Goal: Information Seeking & Learning: Learn about a topic

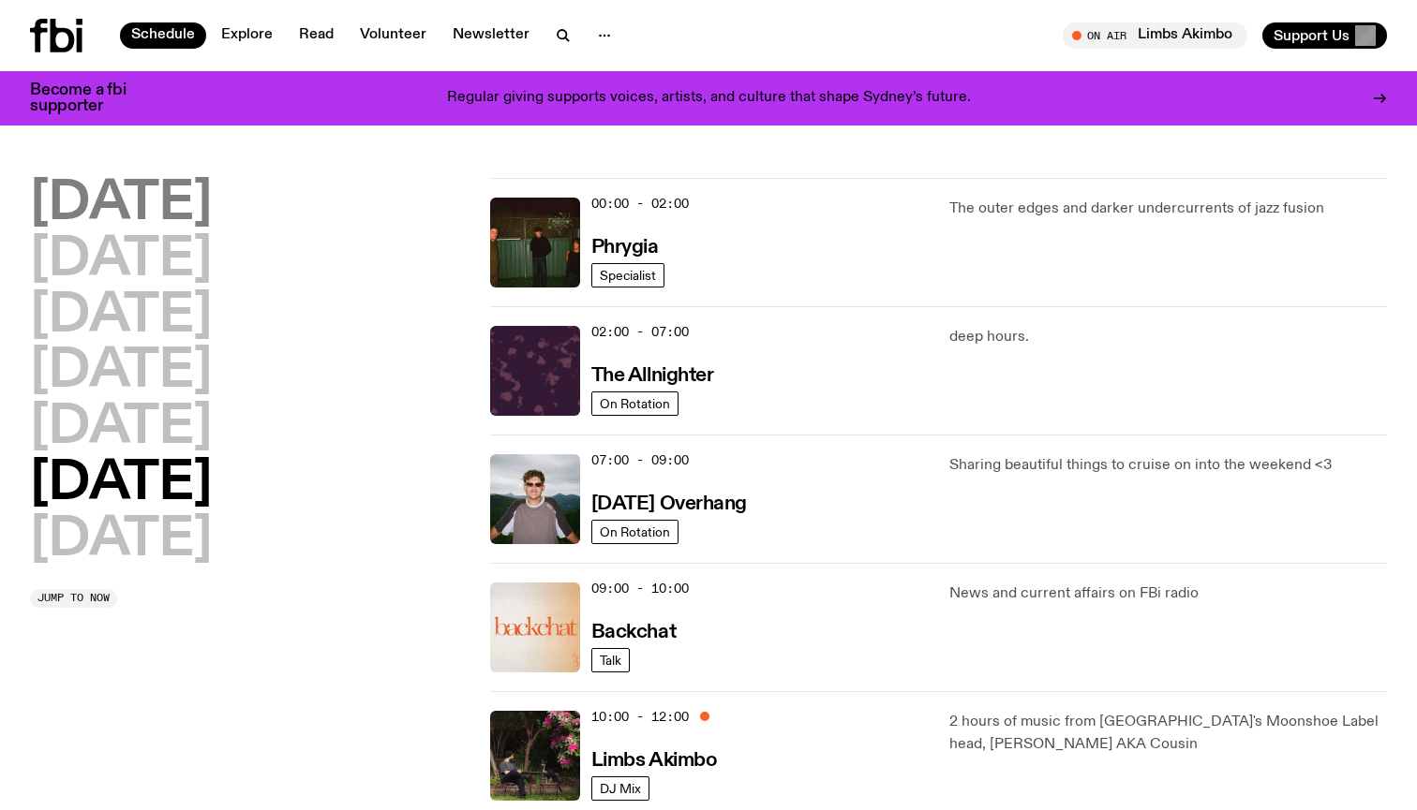
click at [159, 194] on h2 "Monday" at bounding box center [121, 204] width 182 height 52
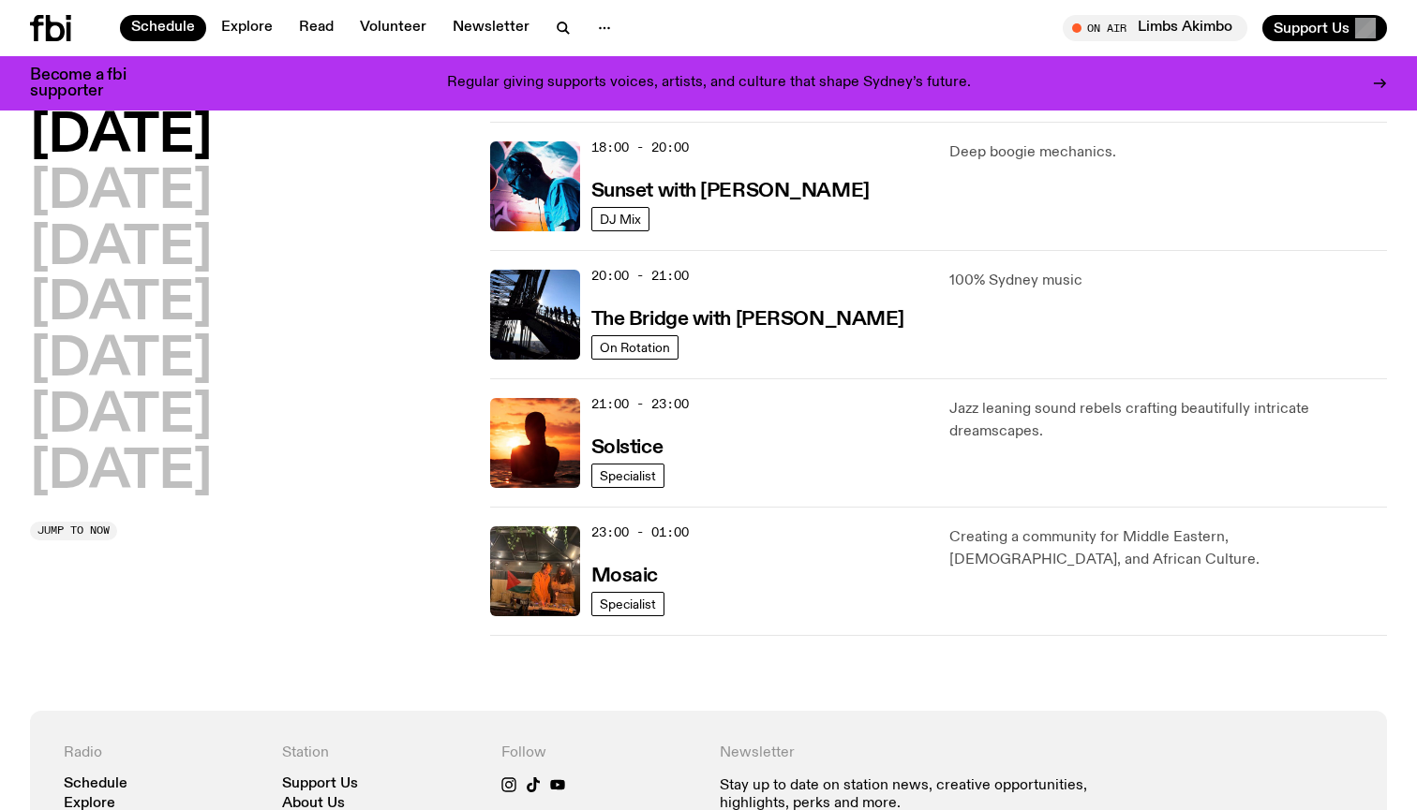
scroll to position [811, 0]
click at [200, 179] on h2 "Tuesday" at bounding box center [121, 193] width 182 height 52
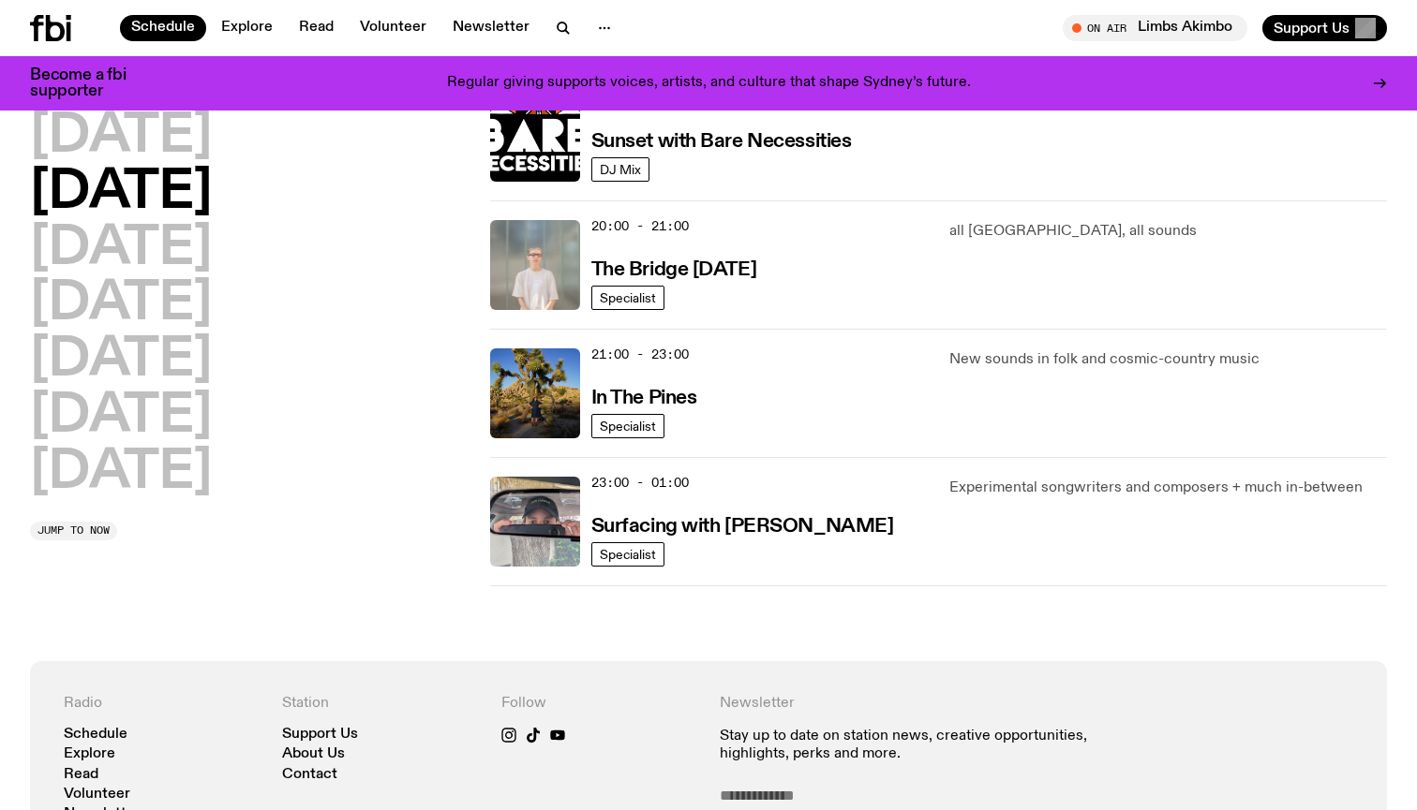
scroll to position [883, 0]
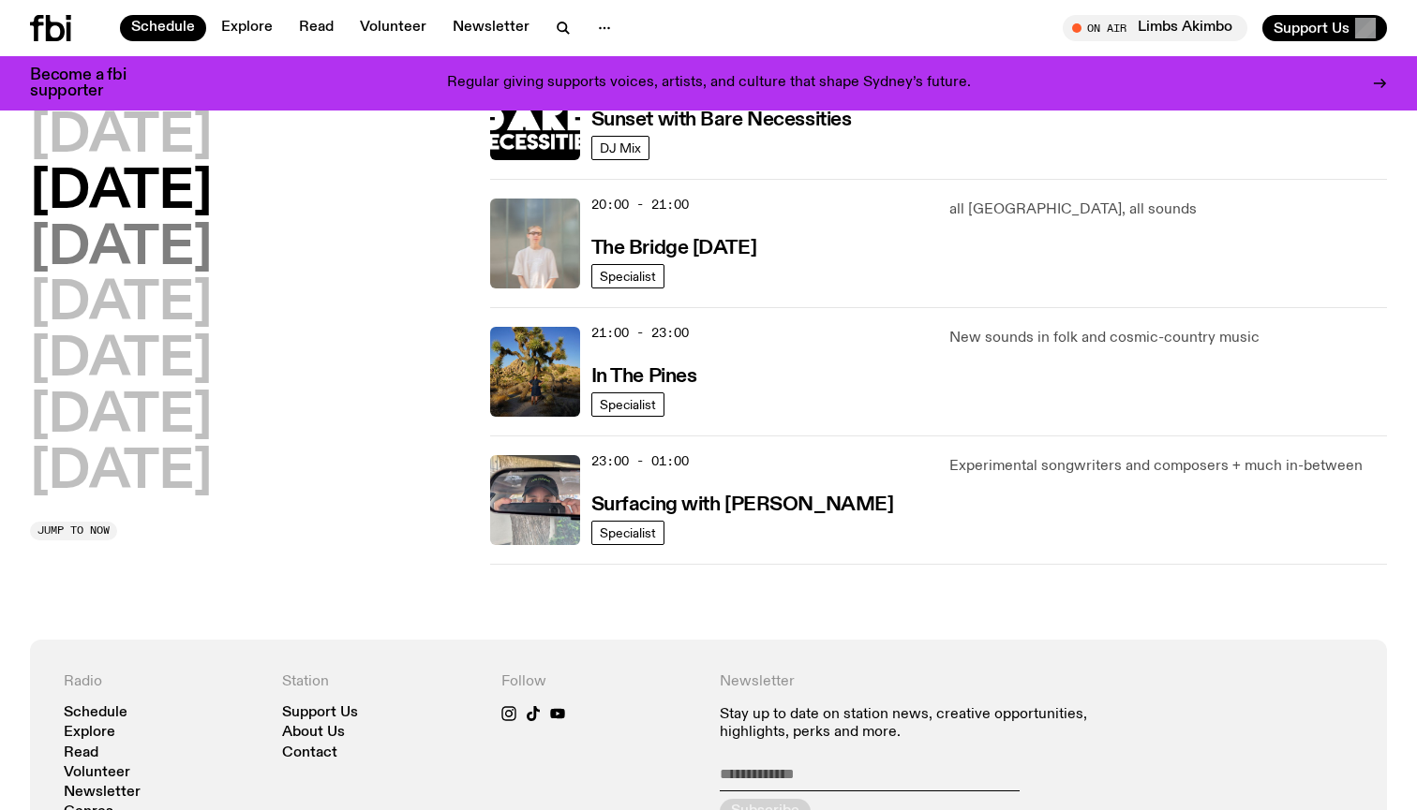
click at [212, 238] on h2 "Wednesday" at bounding box center [121, 249] width 182 height 52
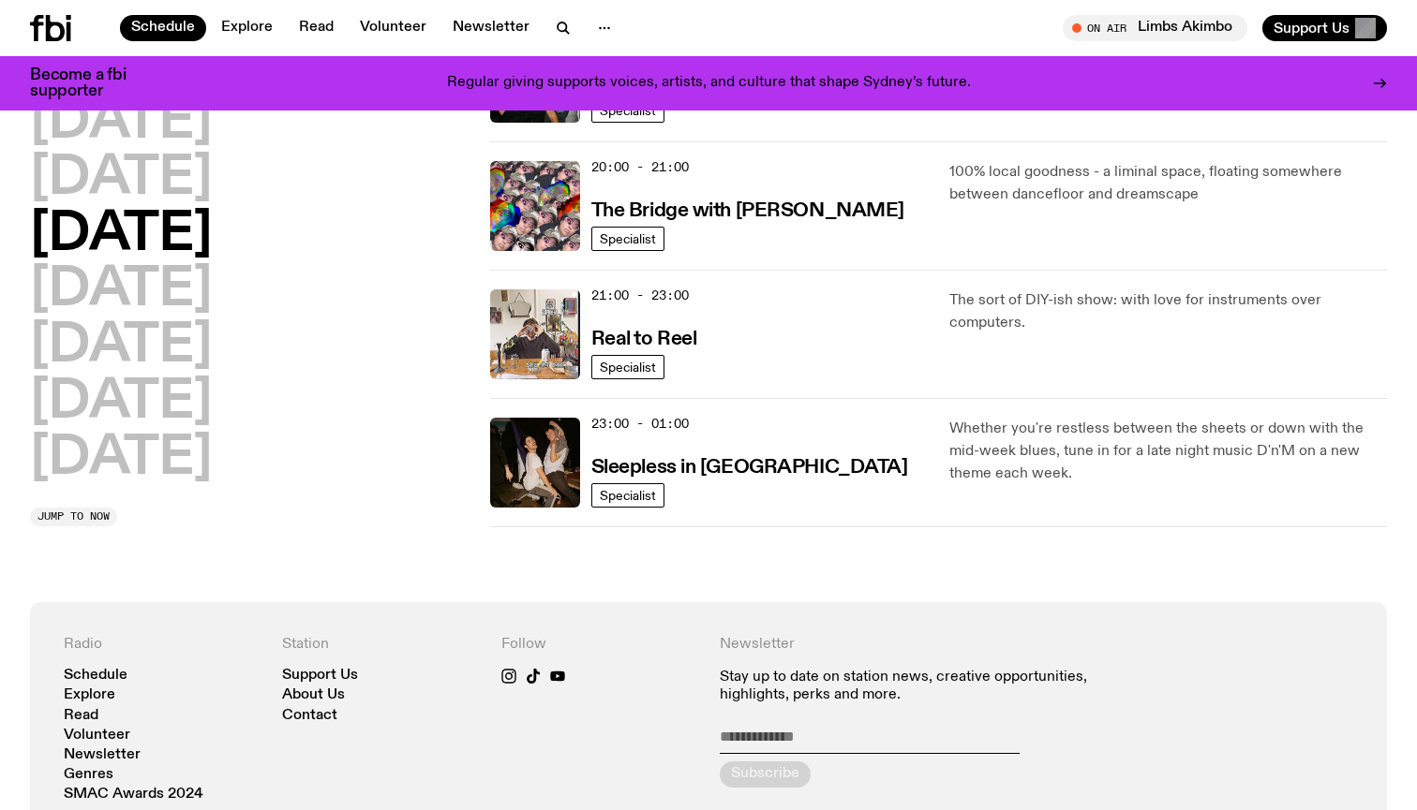
scroll to position [924, 0]
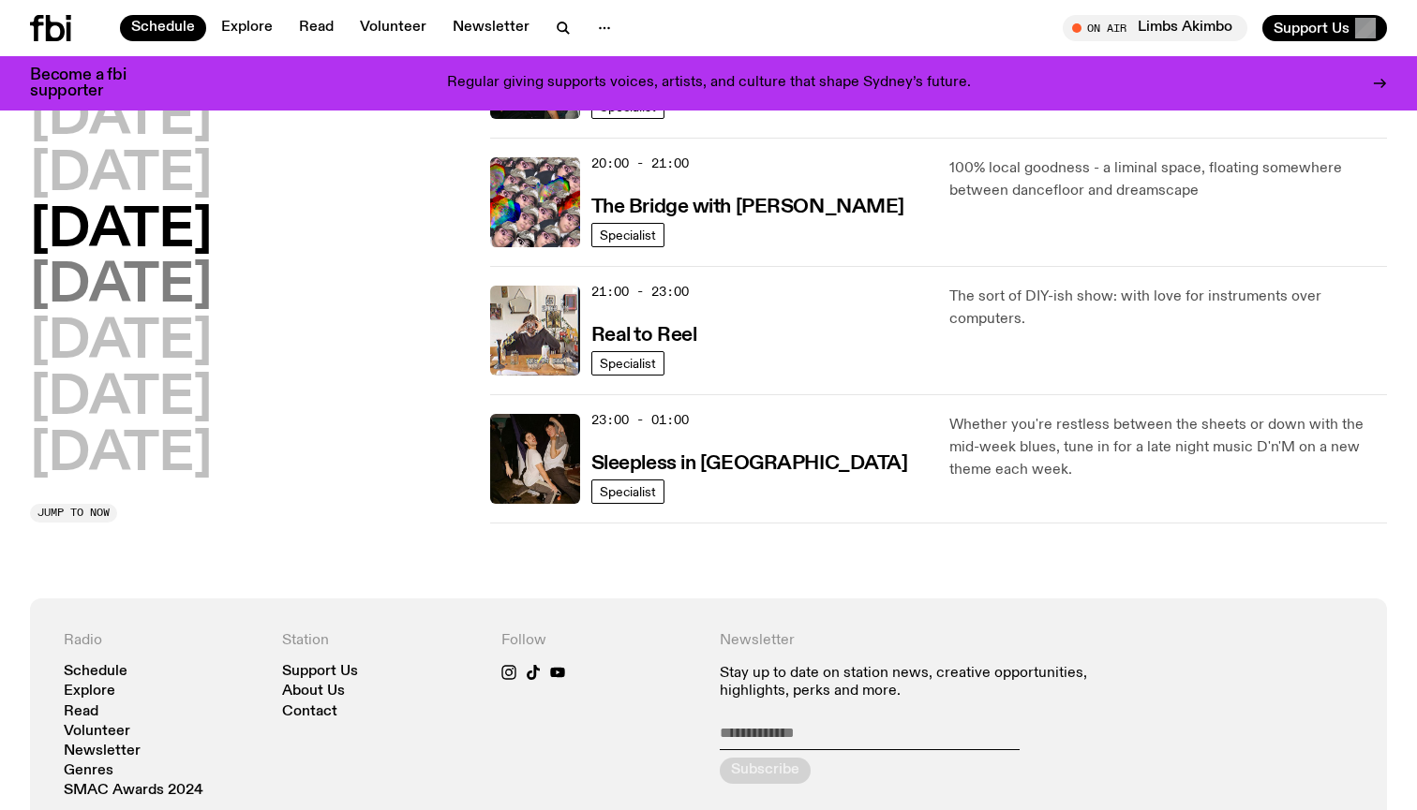
click at [121, 282] on h2 "Thursday" at bounding box center [121, 287] width 182 height 52
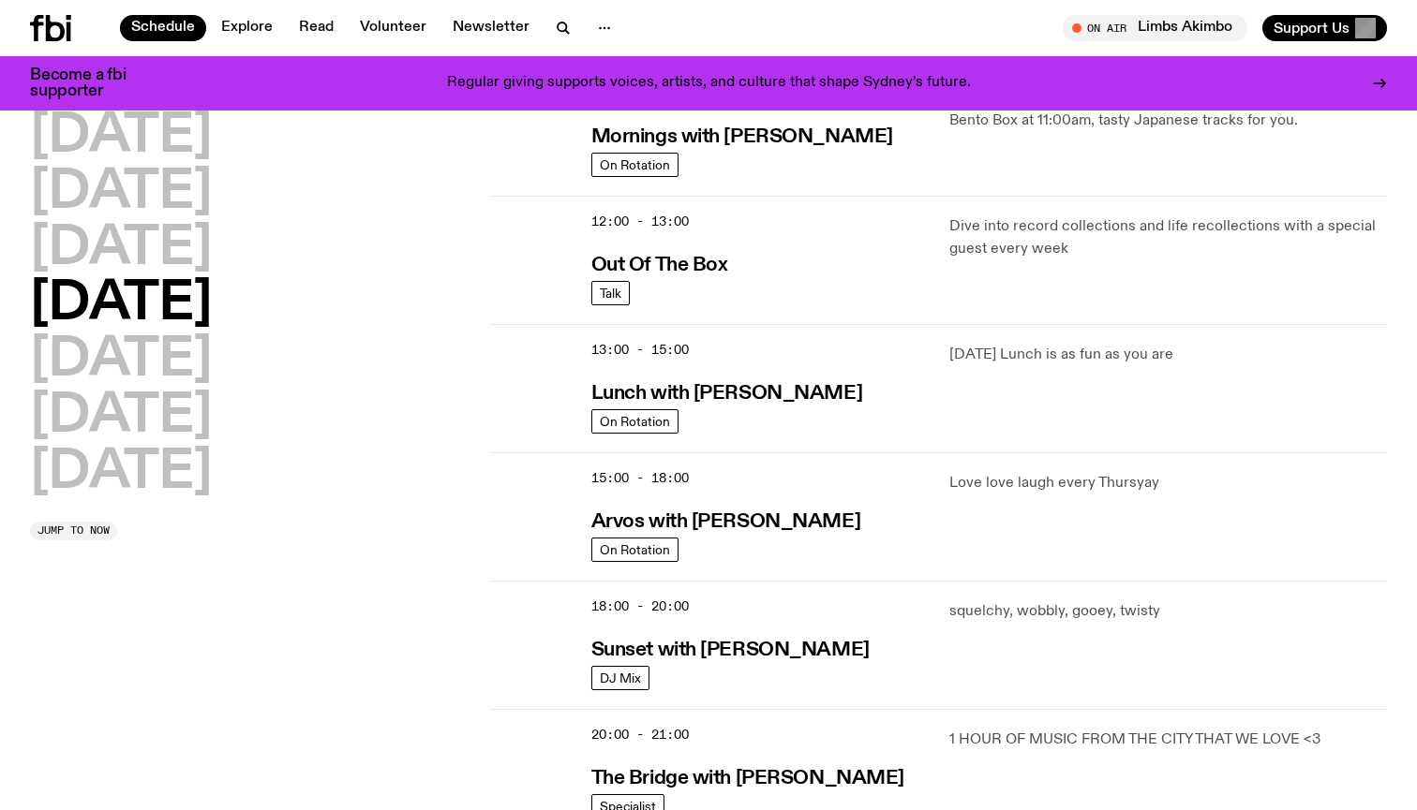
scroll to position [354, 0]
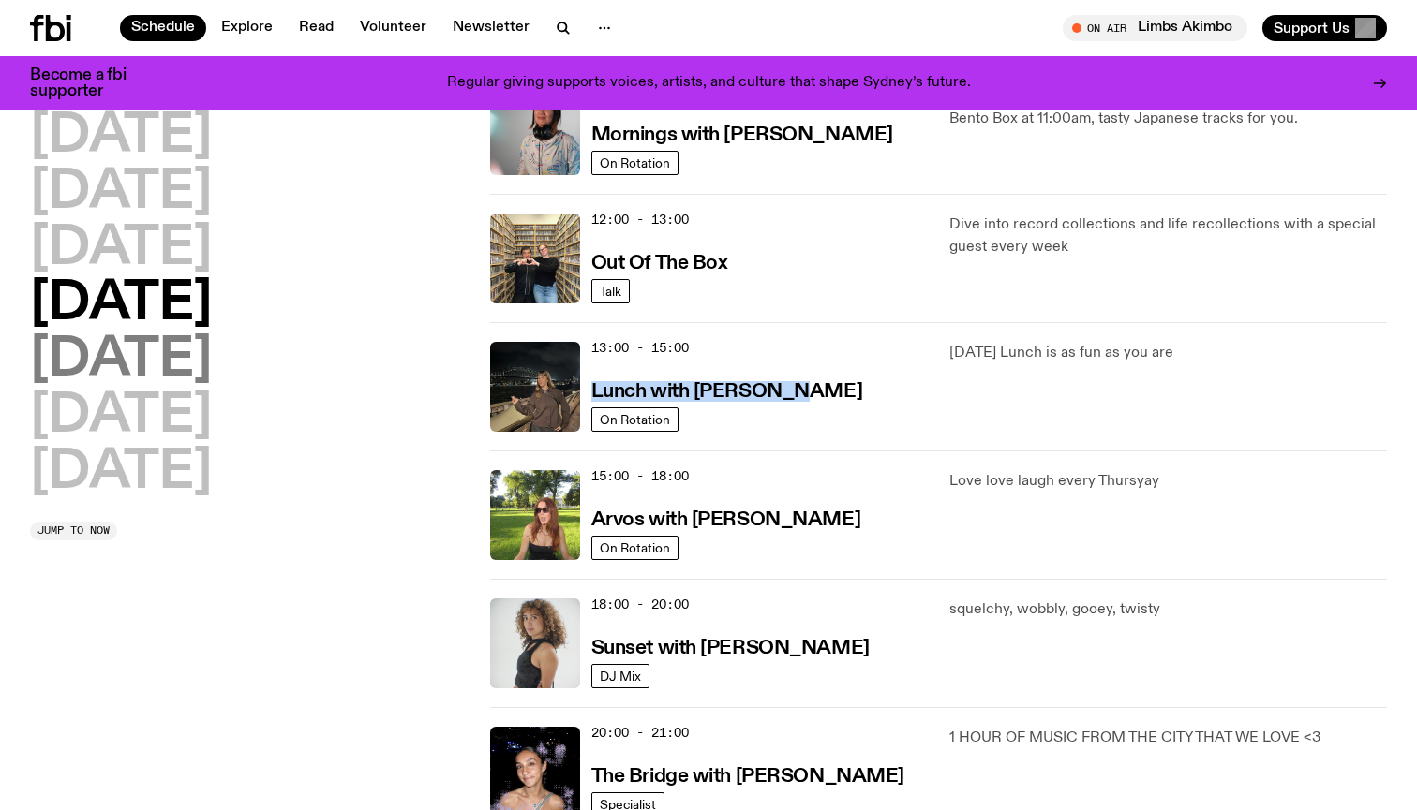
click at [125, 361] on h2 "Friday" at bounding box center [121, 360] width 182 height 52
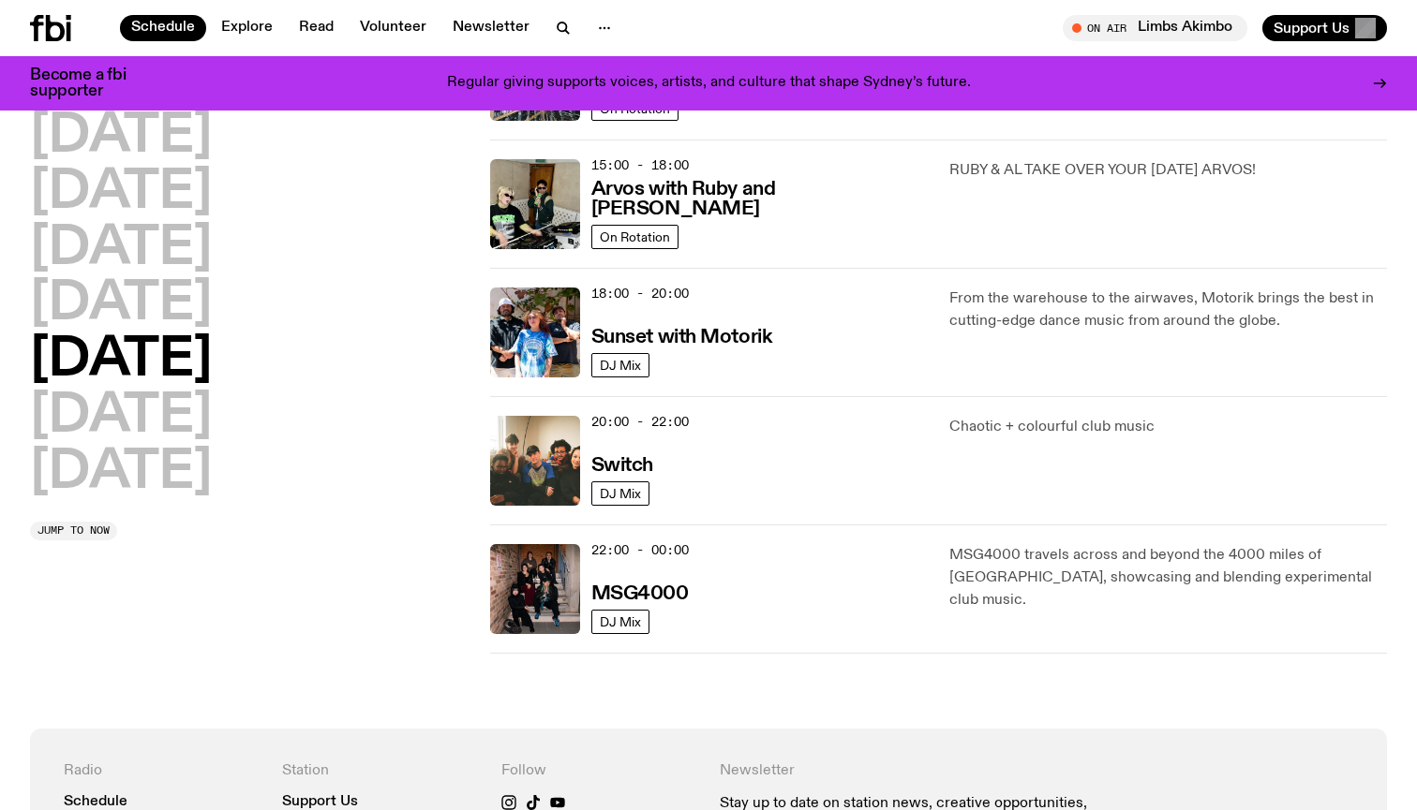
scroll to position [668, 0]
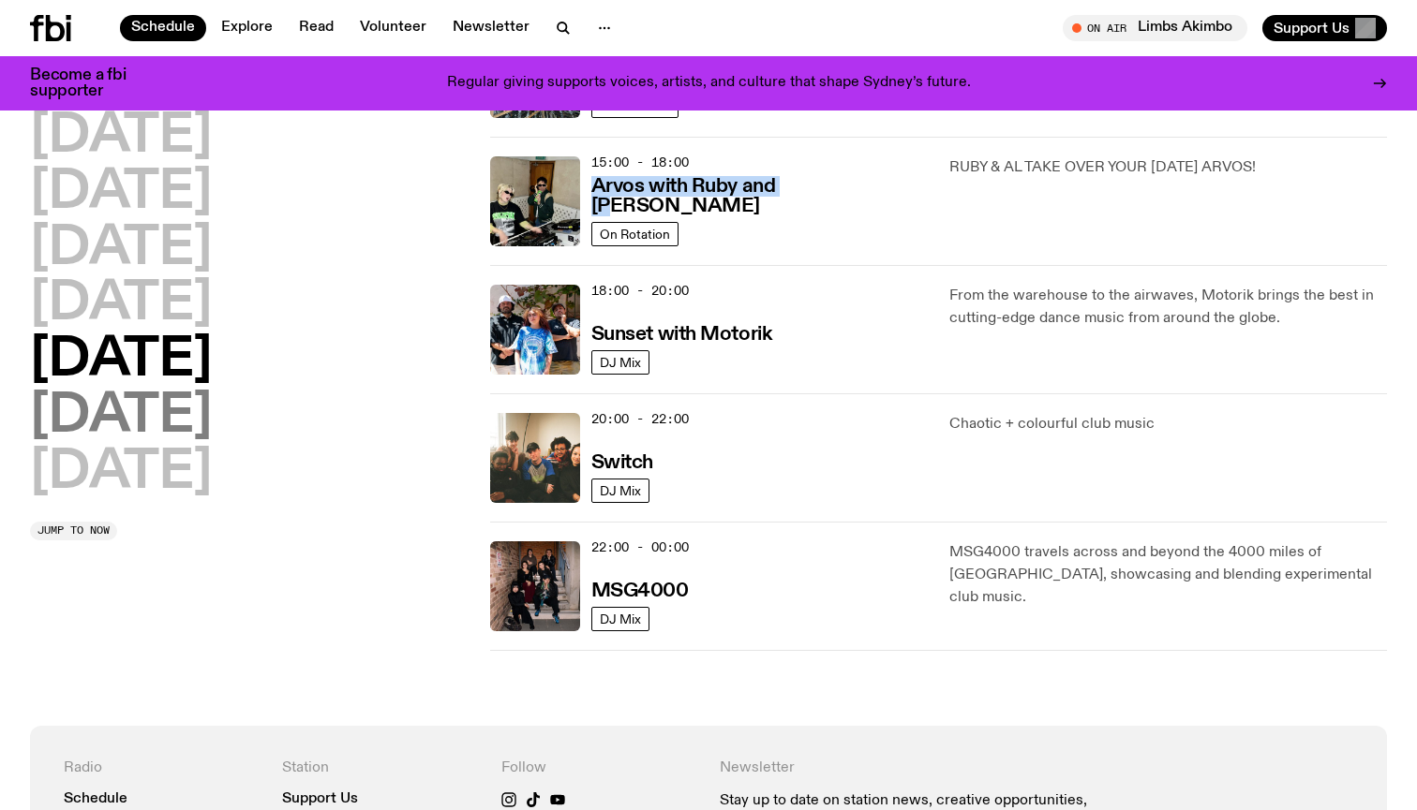
click at [164, 402] on h2 "Saturday" at bounding box center [121, 417] width 182 height 52
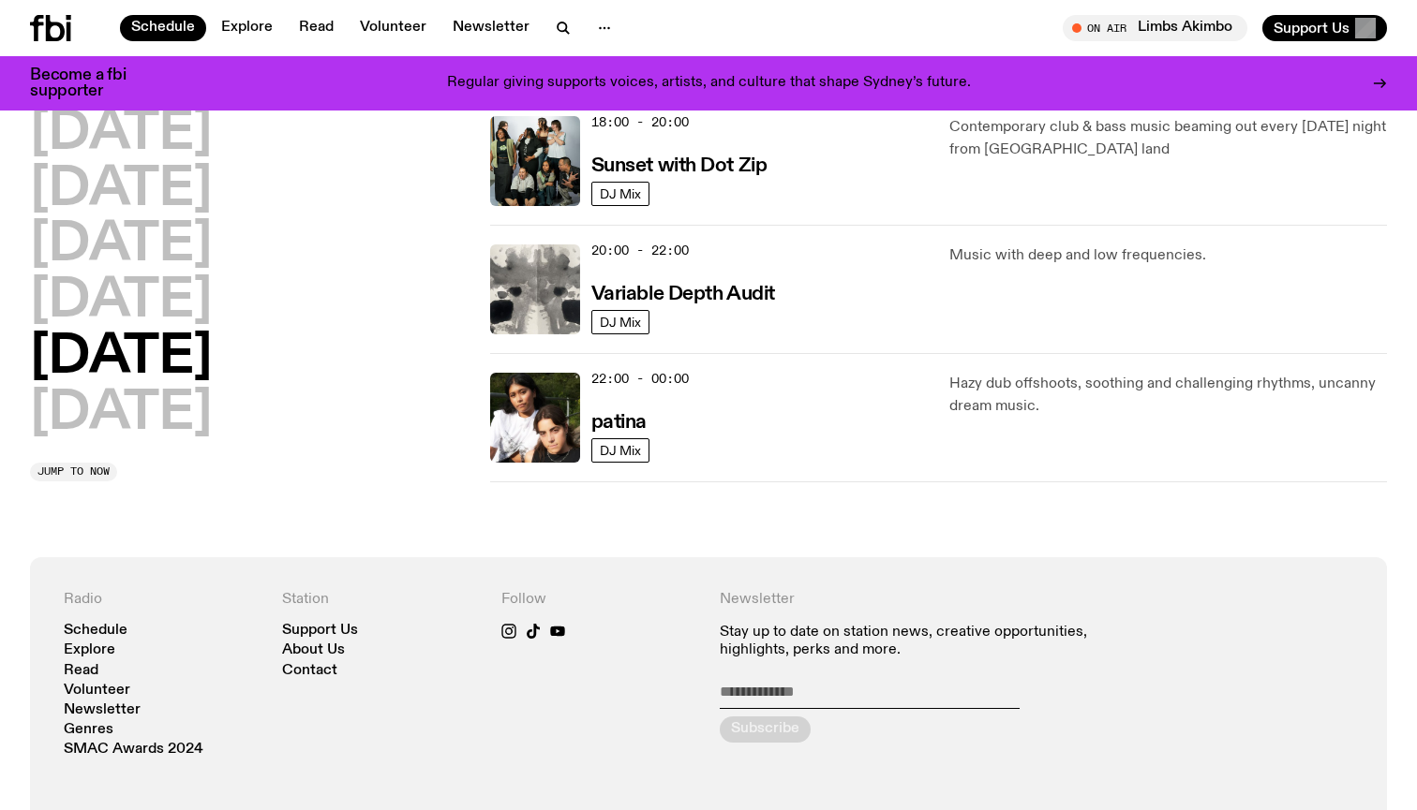
scroll to position [1227, 0]
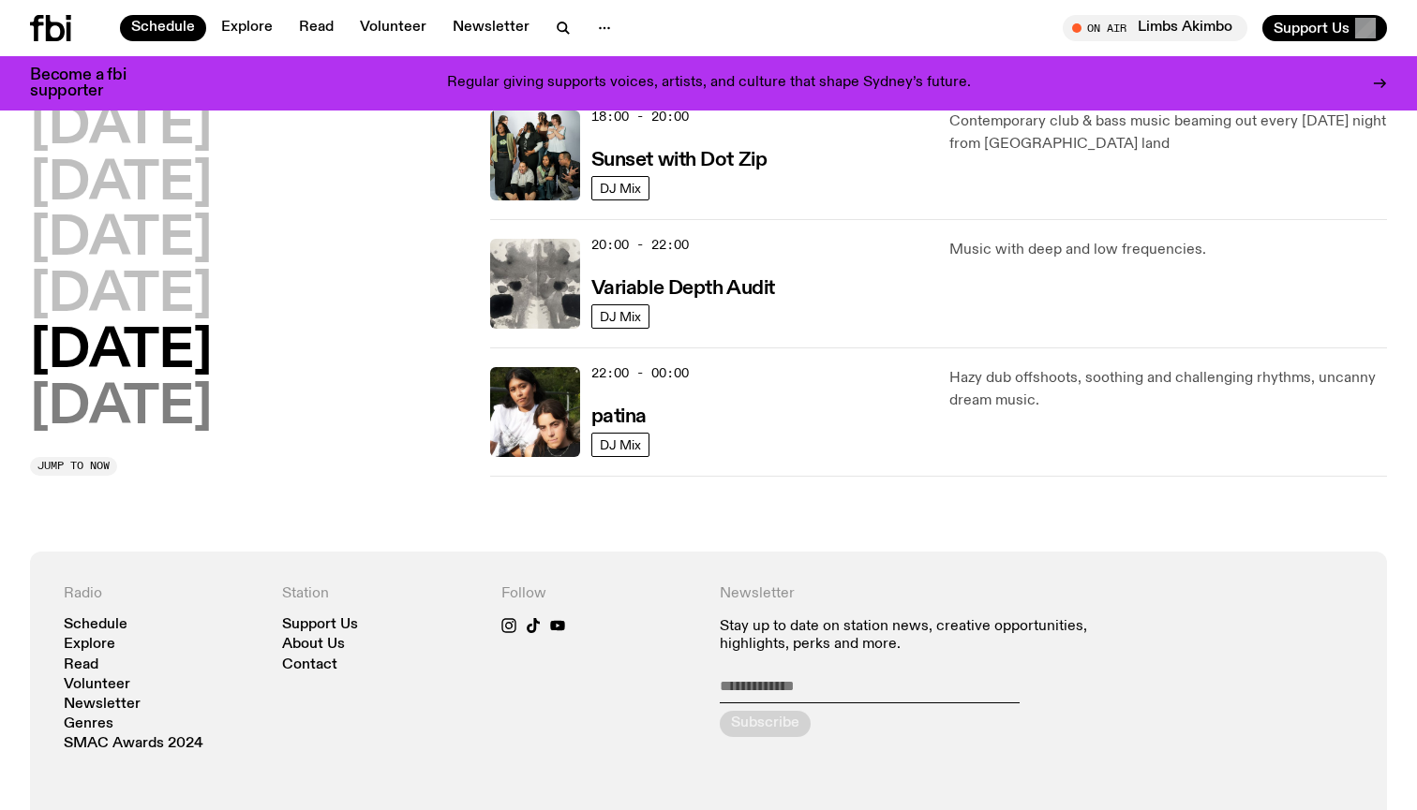
click at [134, 388] on h2 "Sunday" at bounding box center [121, 408] width 182 height 52
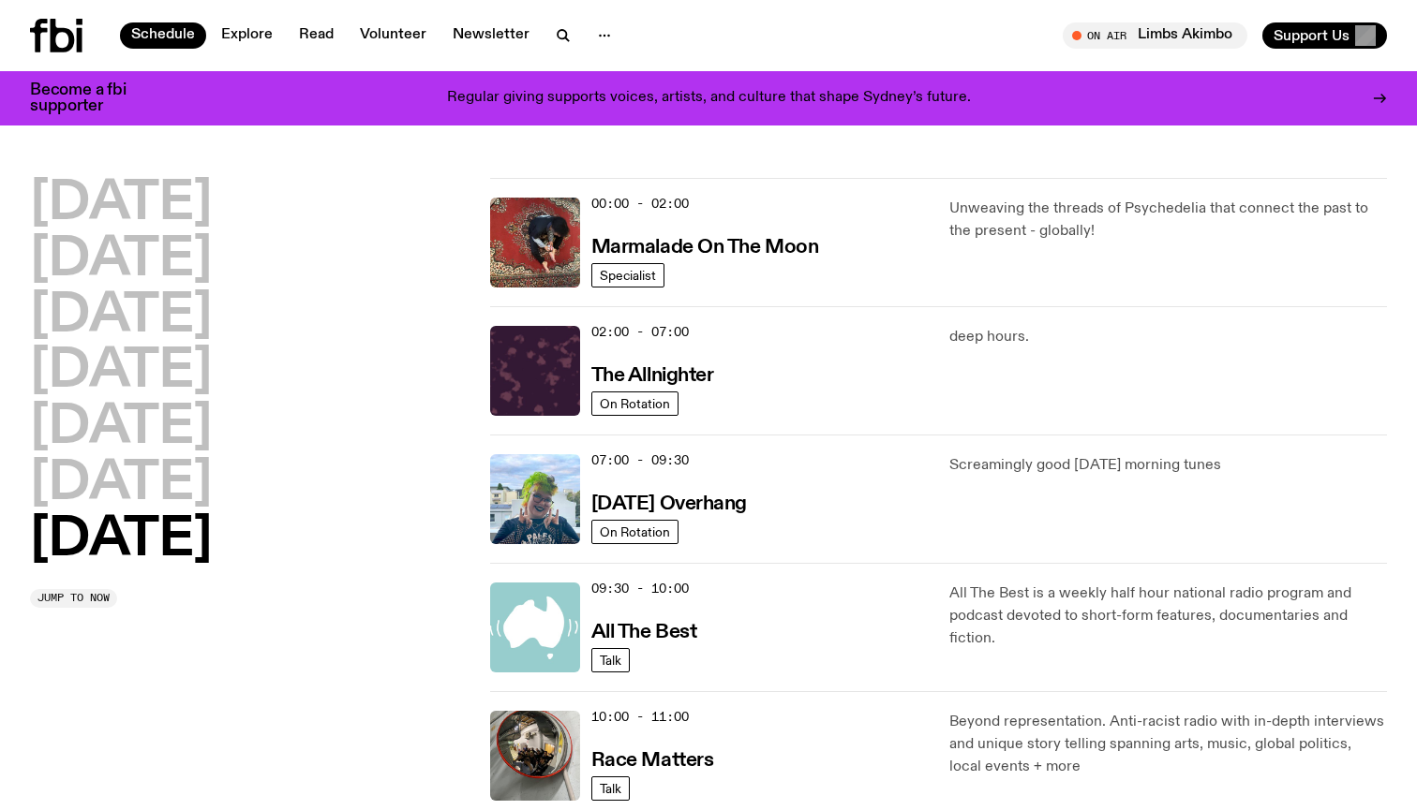
scroll to position [0, 0]
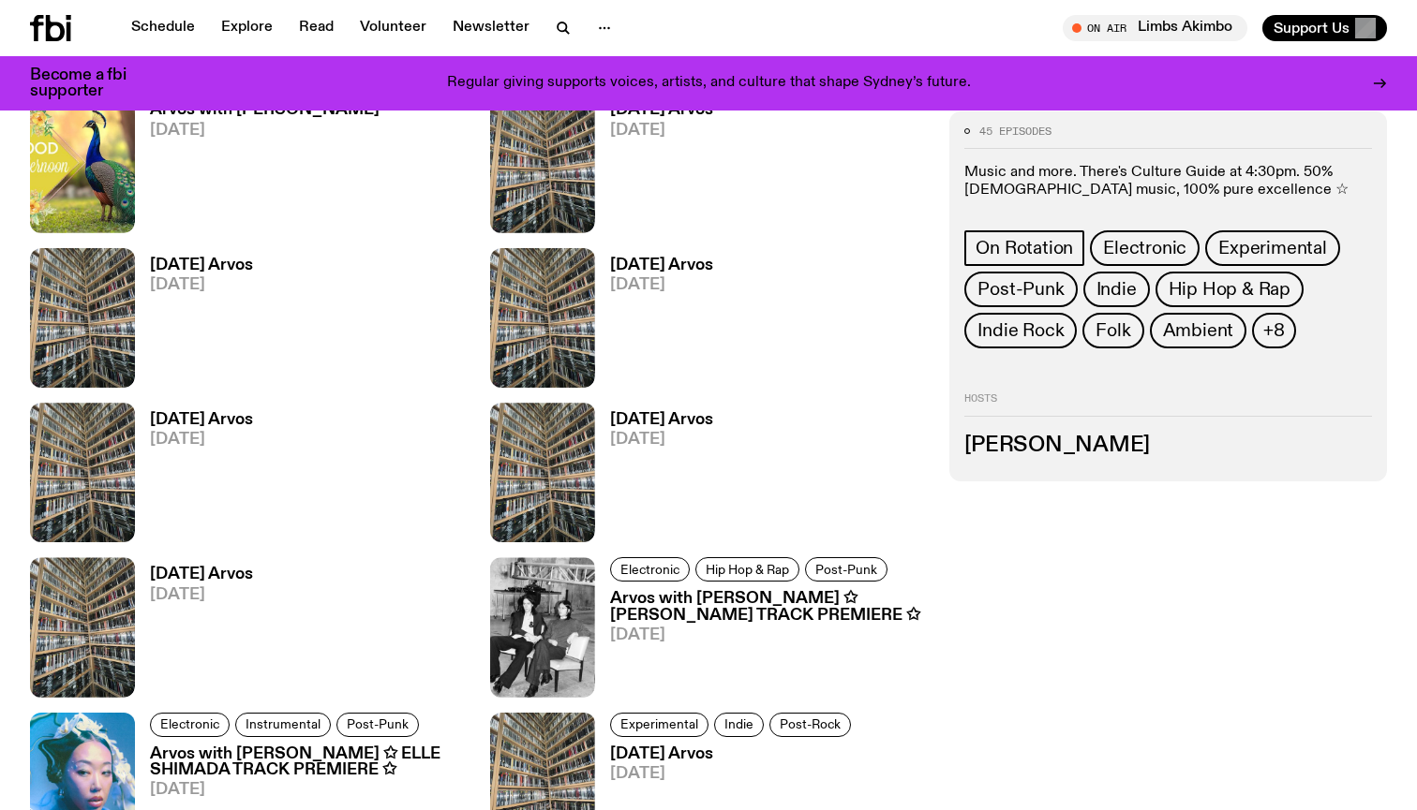
scroll to position [1479, 0]
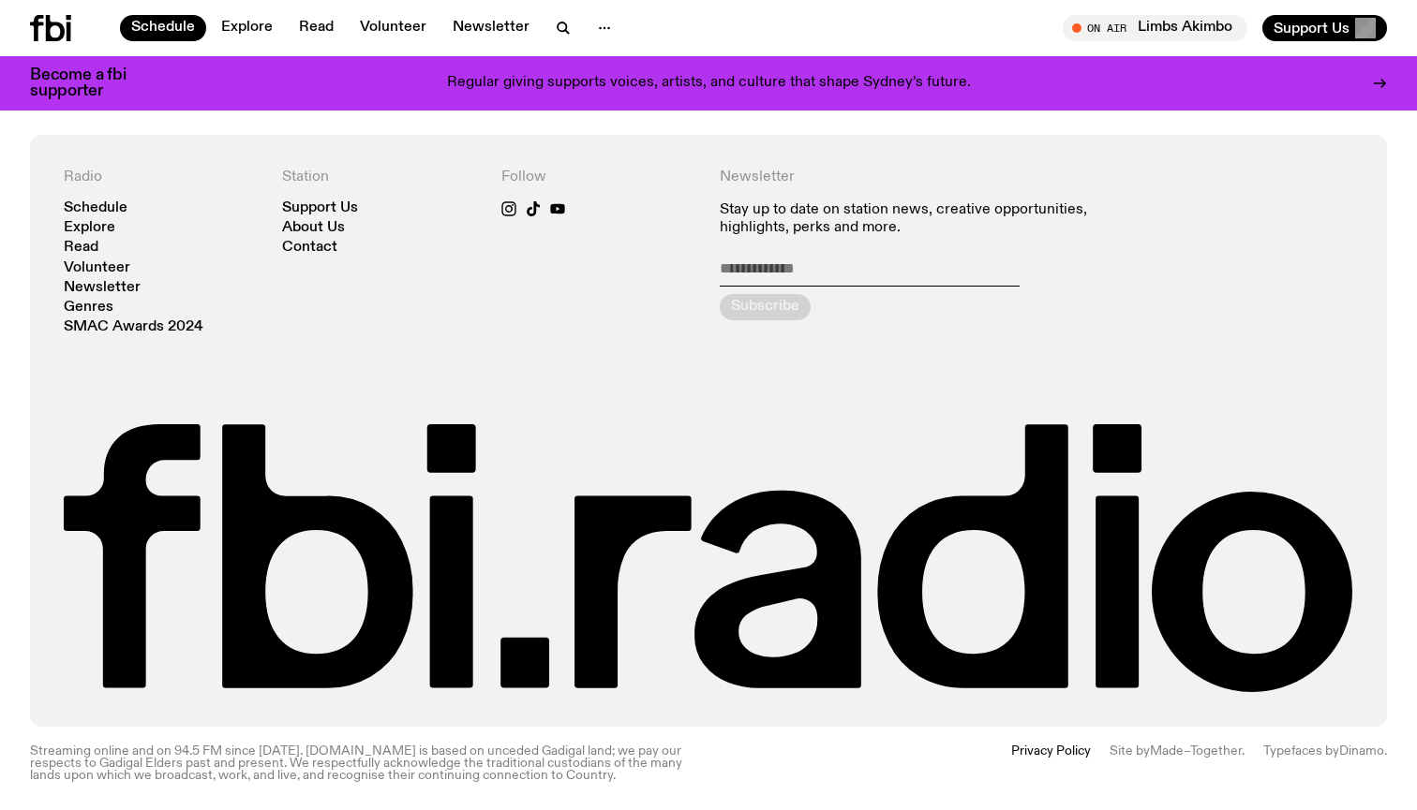
scroll to position [1644, 0]
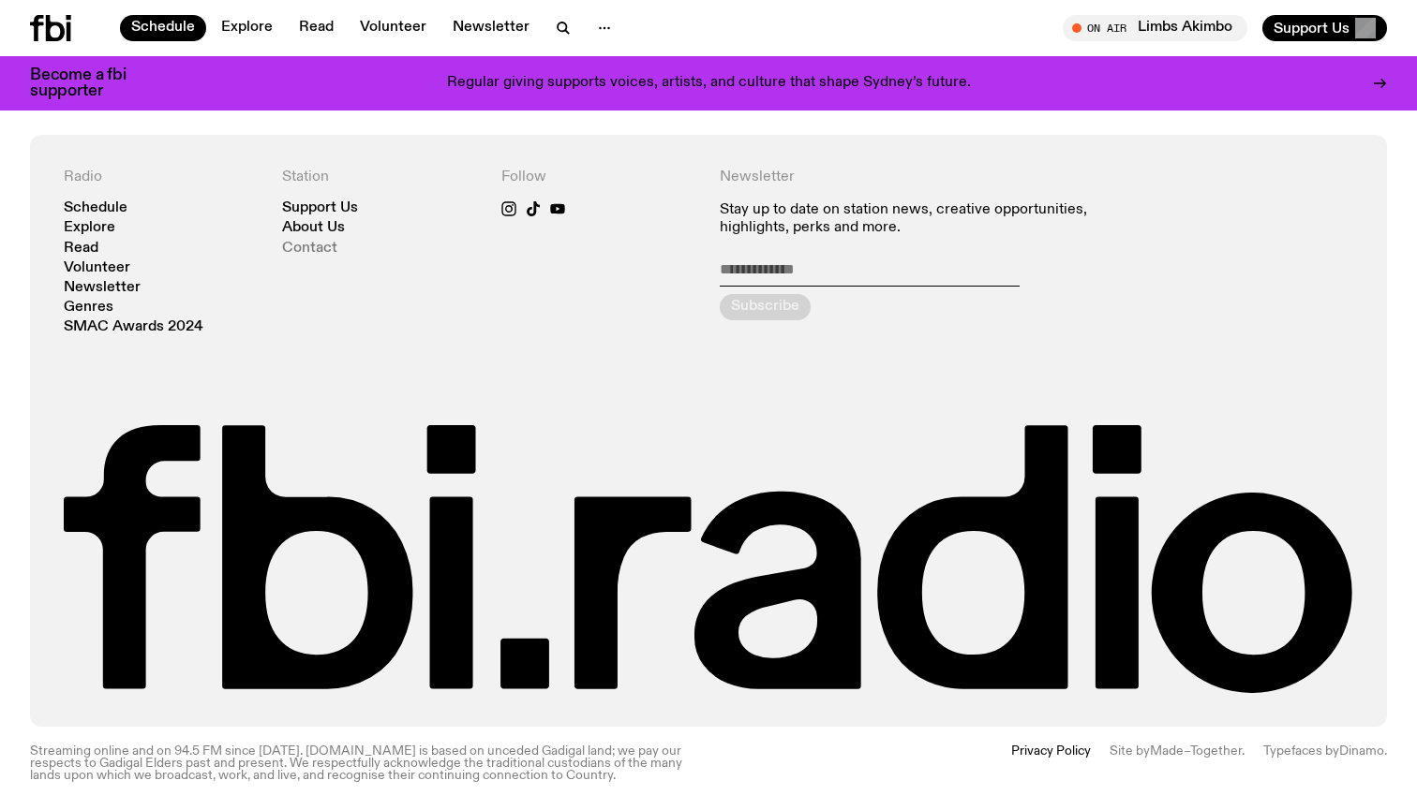
click at [330, 244] on link "Contact" at bounding box center [309, 249] width 55 height 14
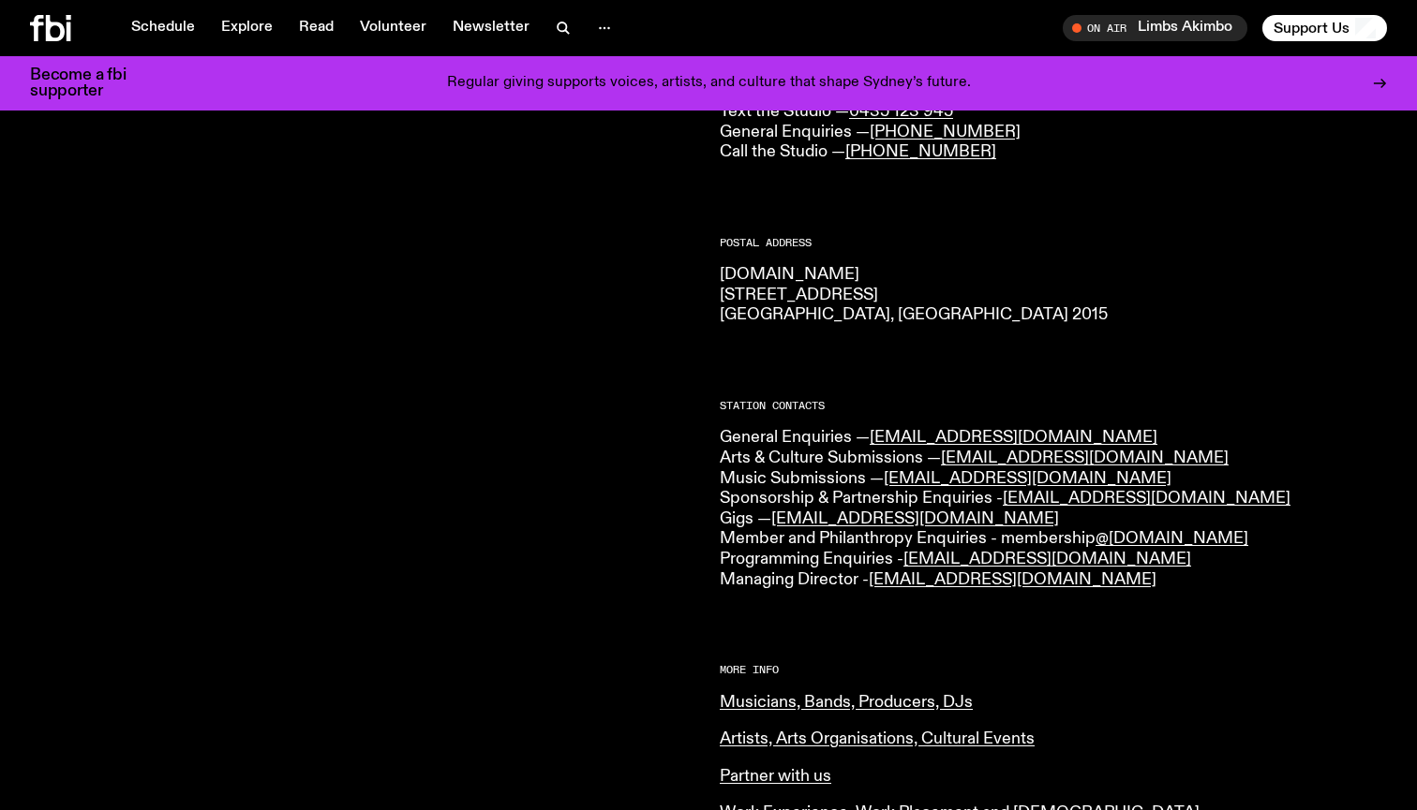
scroll to position [256, 0]
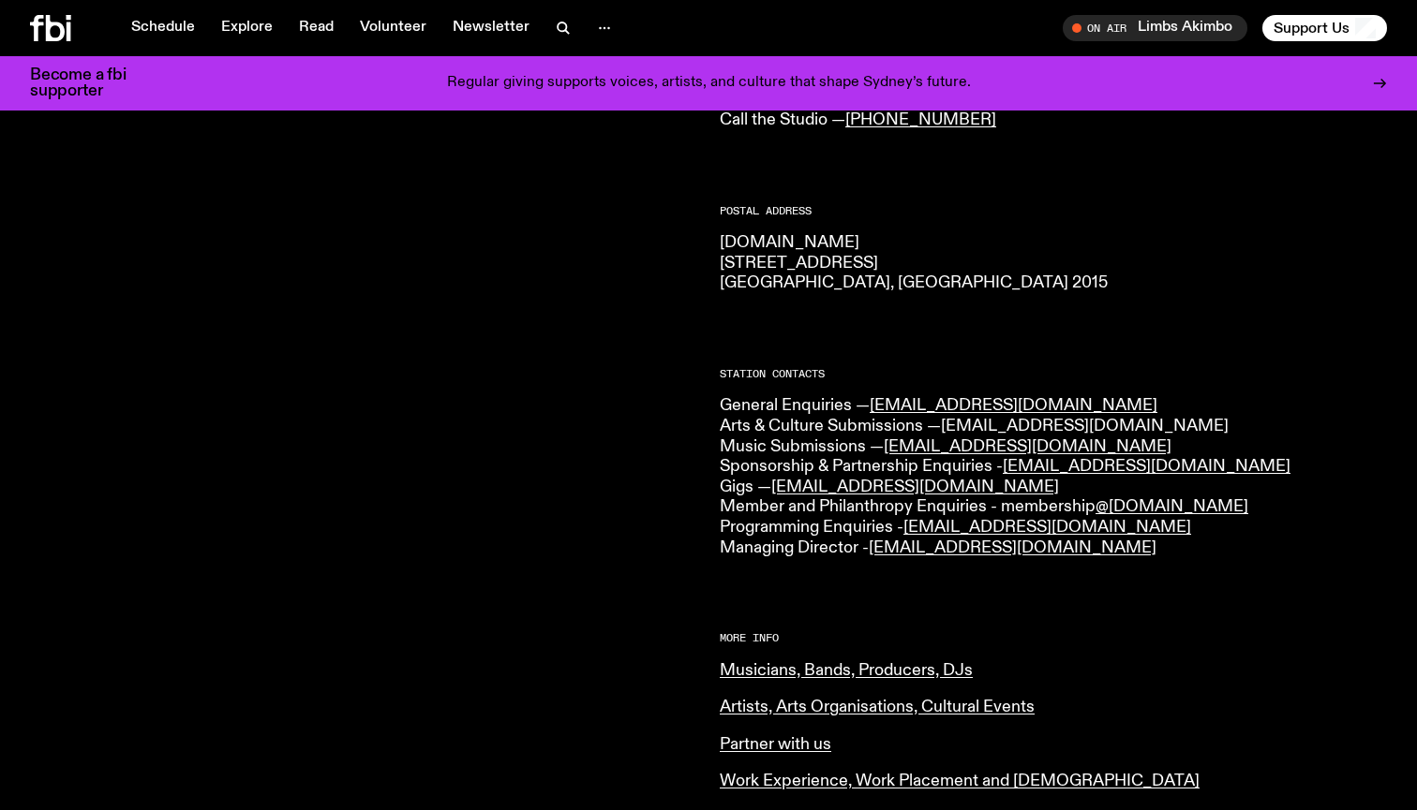
click at [1029, 424] on link "[EMAIL_ADDRESS][DOMAIN_NAME]" at bounding box center [1085, 426] width 288 height 17
